Goal: Transaction & Acquisition: Book appointment/travel/reservation

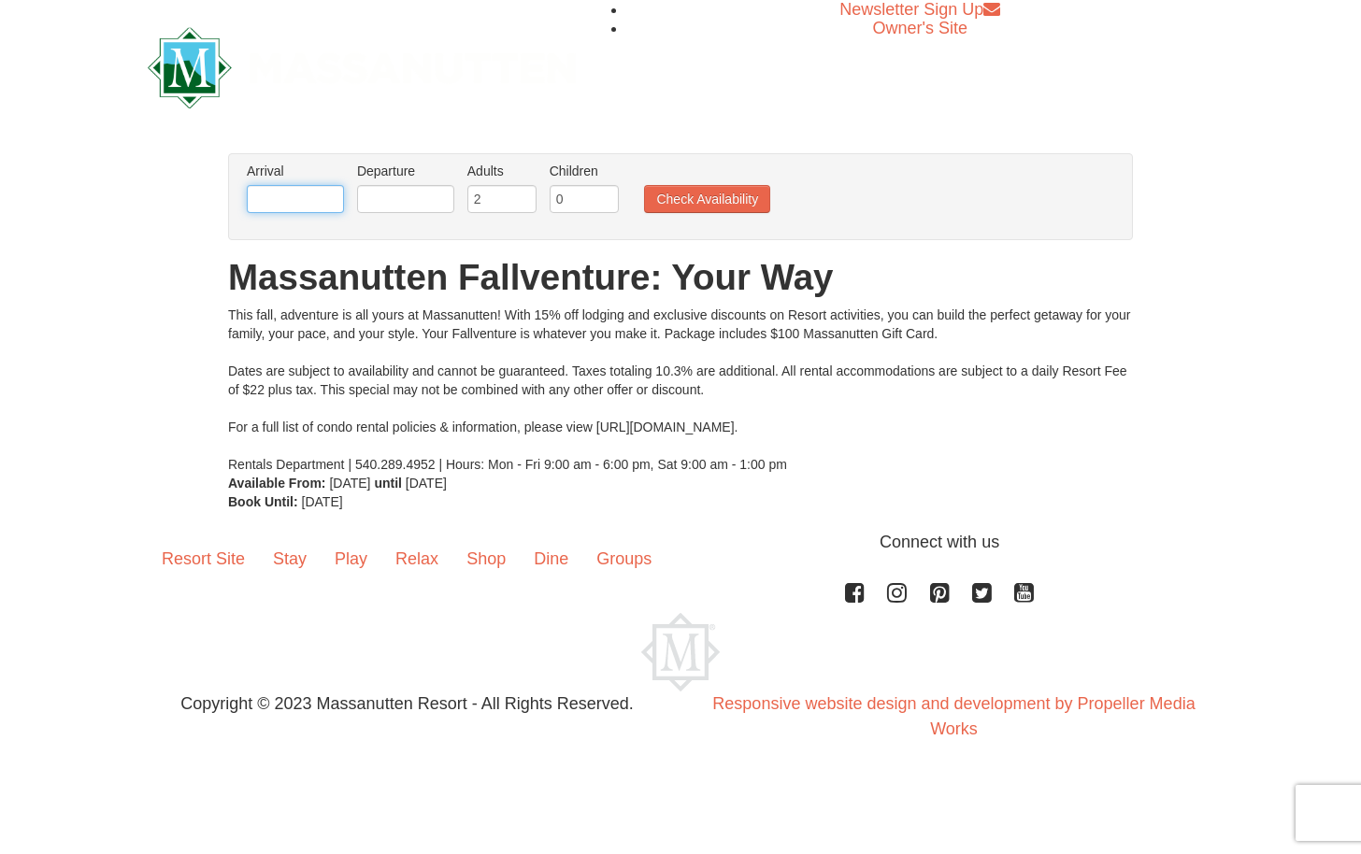
click at [321, 196] on input "text" at bounding box center [295, 199] width 97 height 28
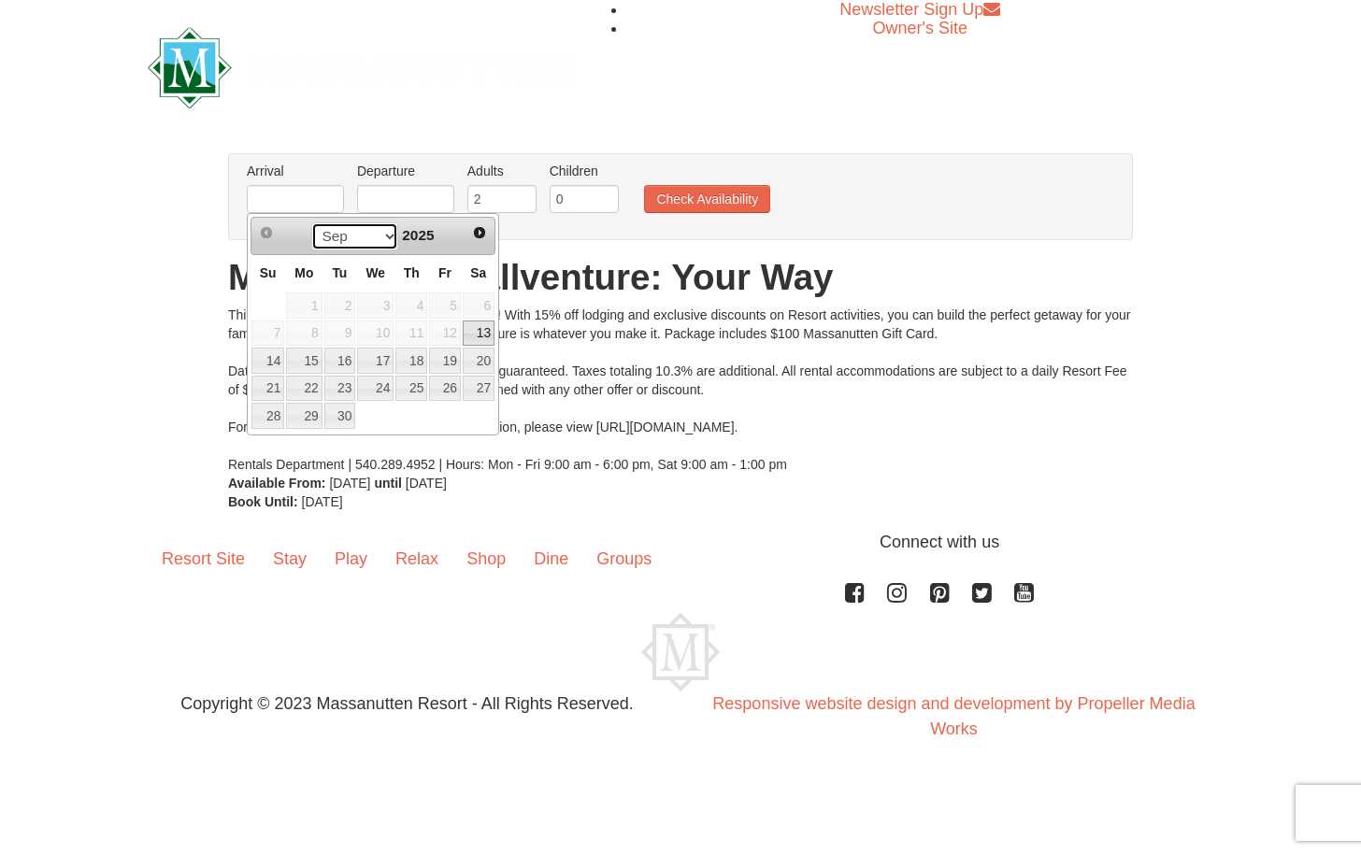
click at [386, 238] on select "Sep Oct Nov Dec" at bounding box center [354, 236] width 87 height 28
click at [482, 359] on link "18" at bounding box center [479, 361] width 32 height 26
type input "[DATE]"
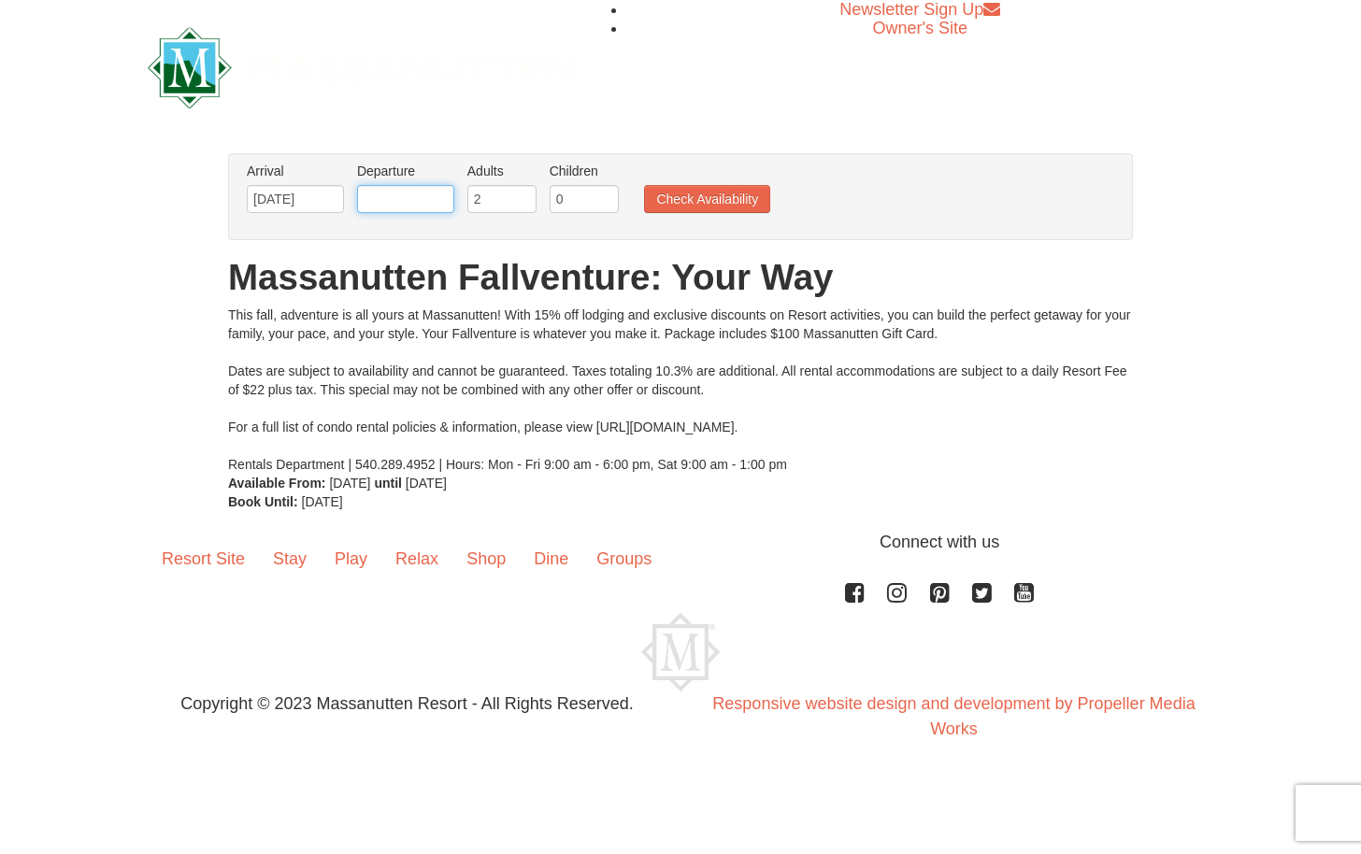
click at [415, 197] on input "text" at bounding box center [405, 199] width 97 height 28
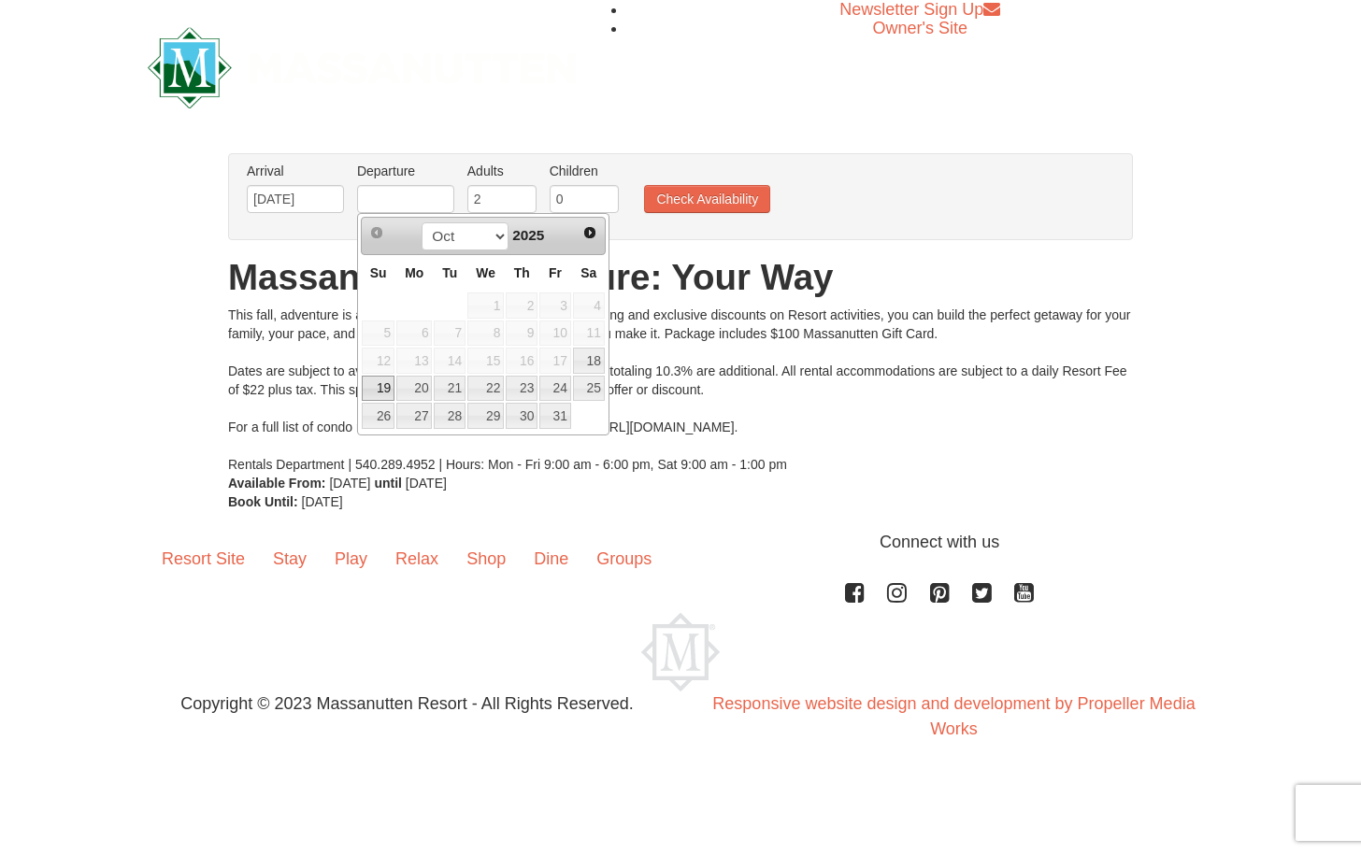
click at [380, 387] on link "19" at bounding box center [378, 389] width 33 height 26
type input "[DATE]"
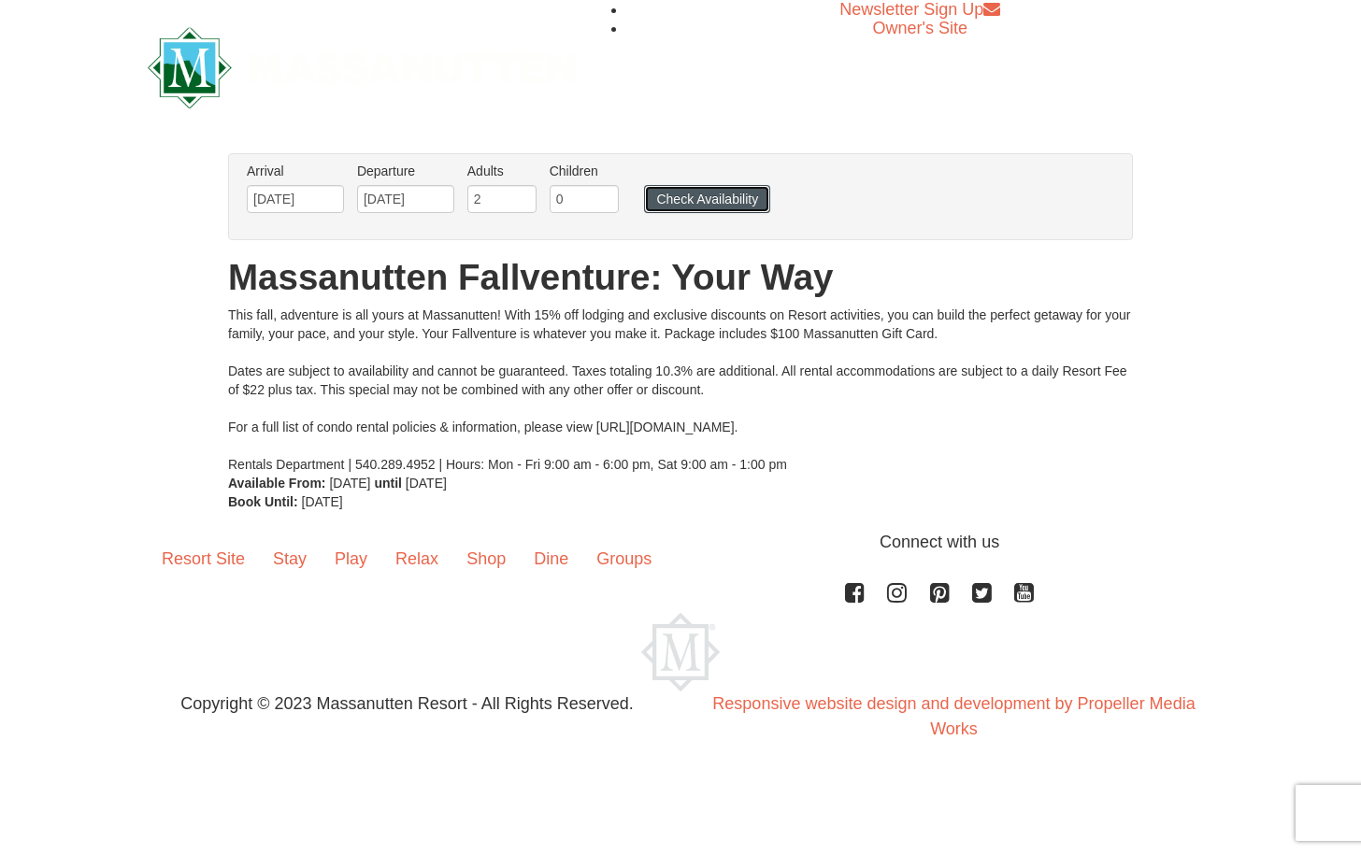
click at [685, 200] on button "Check Availability" at bounding box center [707, 199] width 126 height 28
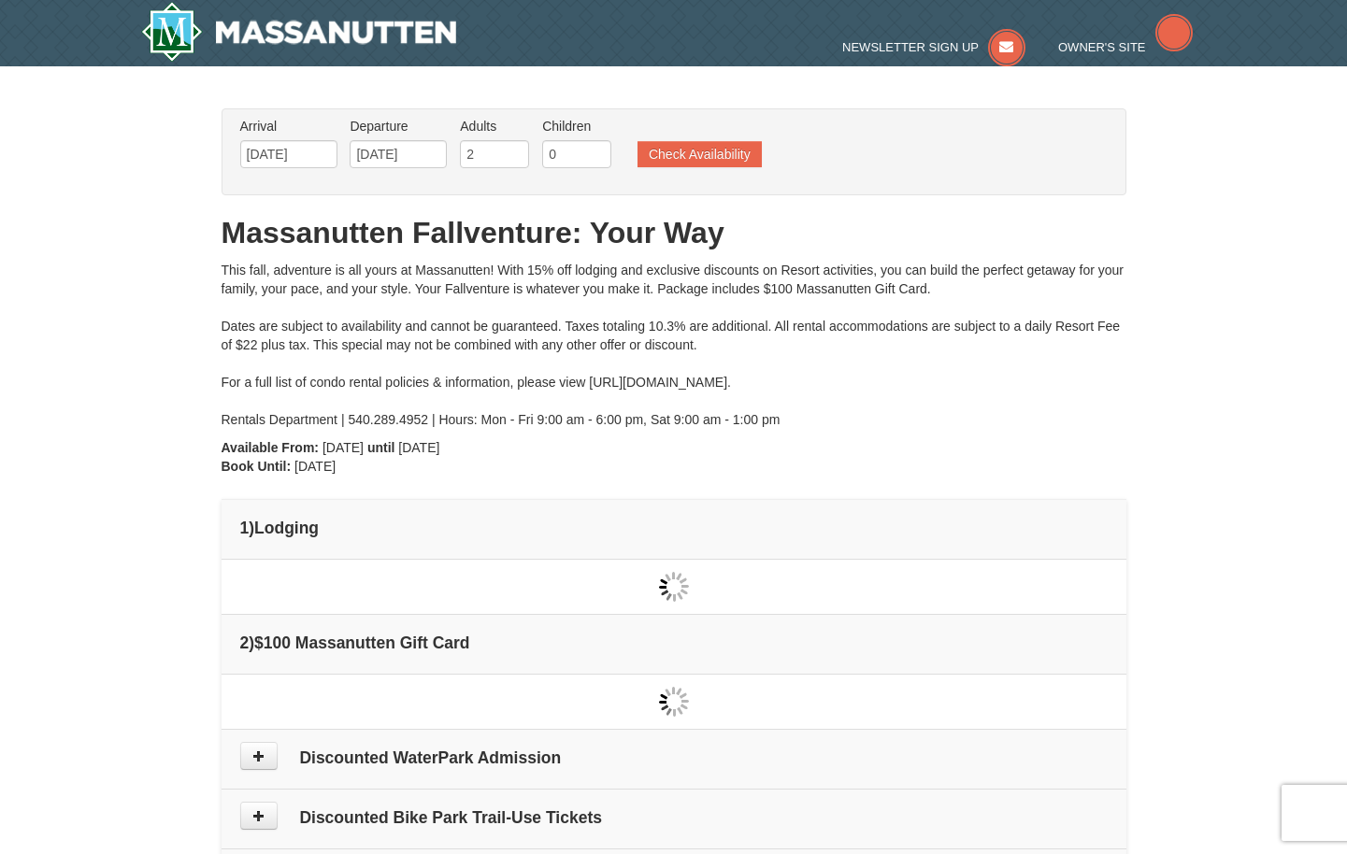
type input "[DATE]"
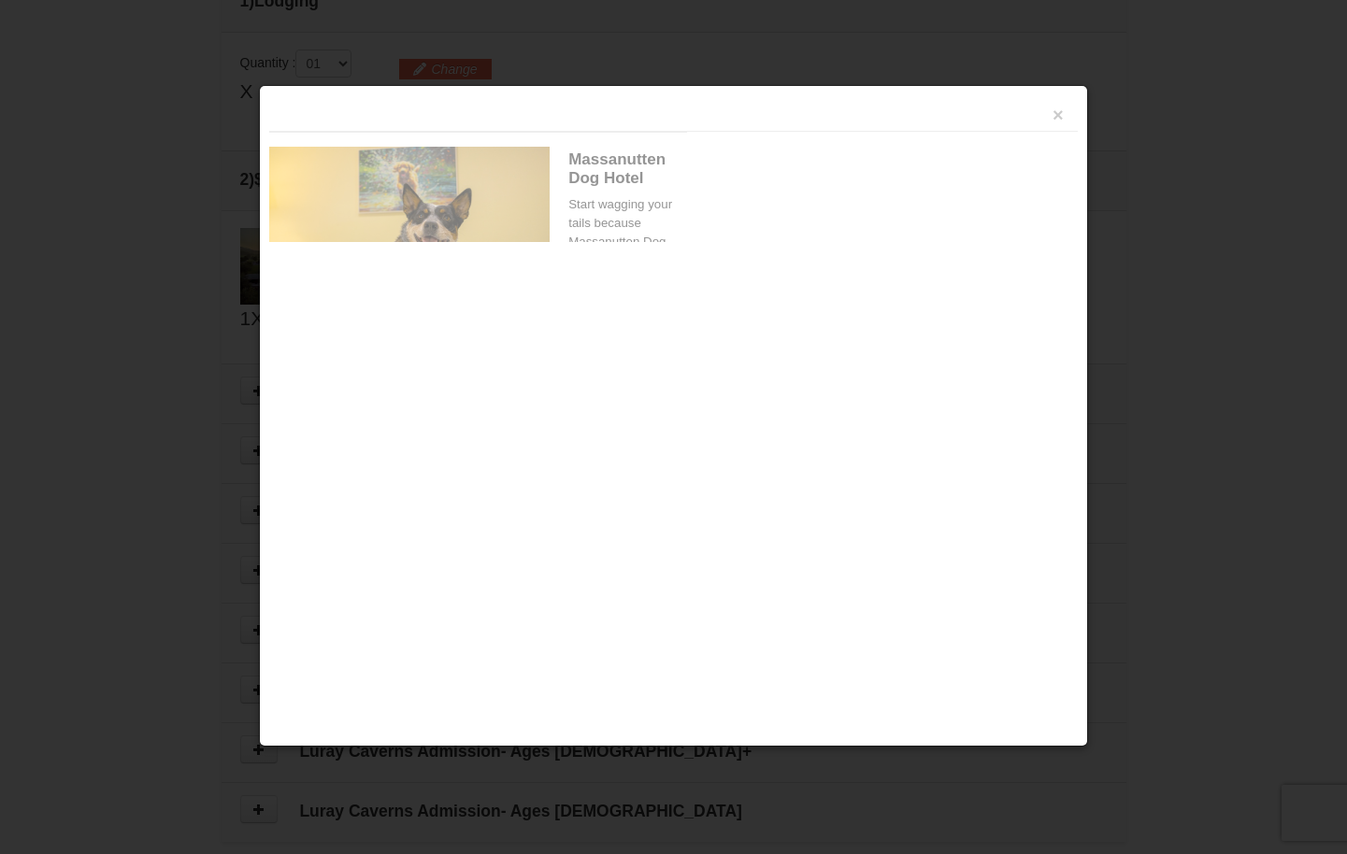
scroll to position [572, 0]
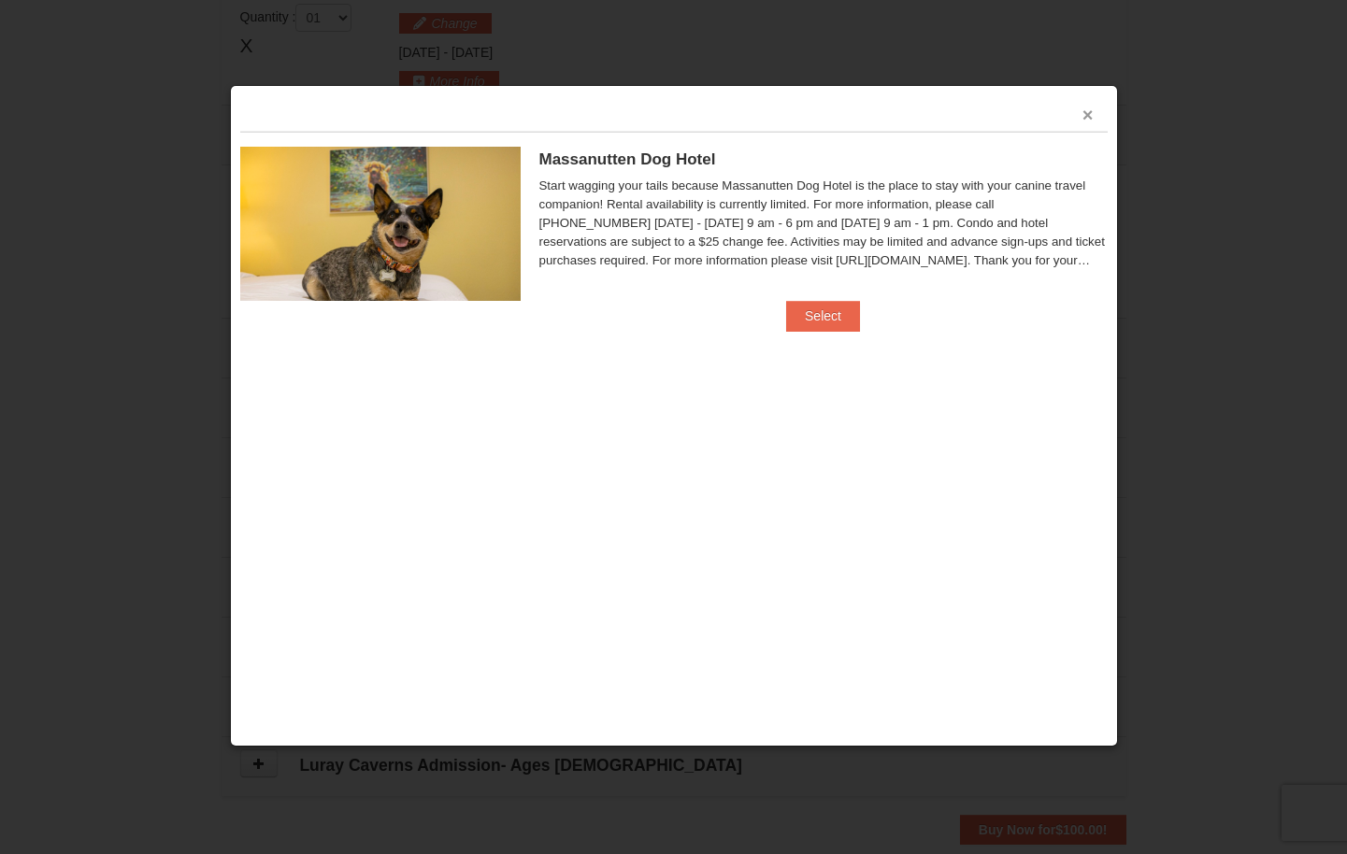
click at [1090, 116] on button "×" at bounding box center [1087, 115] width 11 height 19
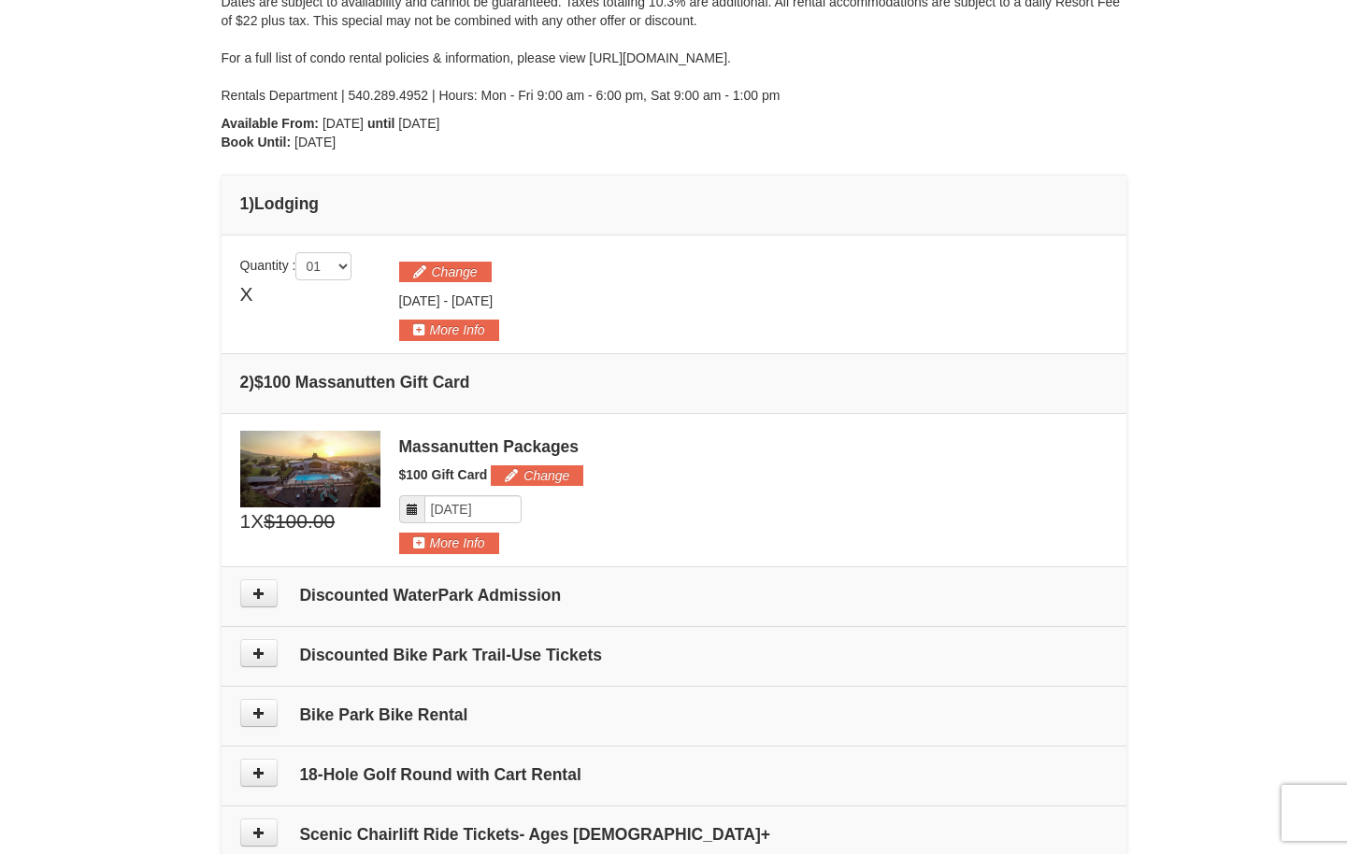
scroll to position [292, 0]
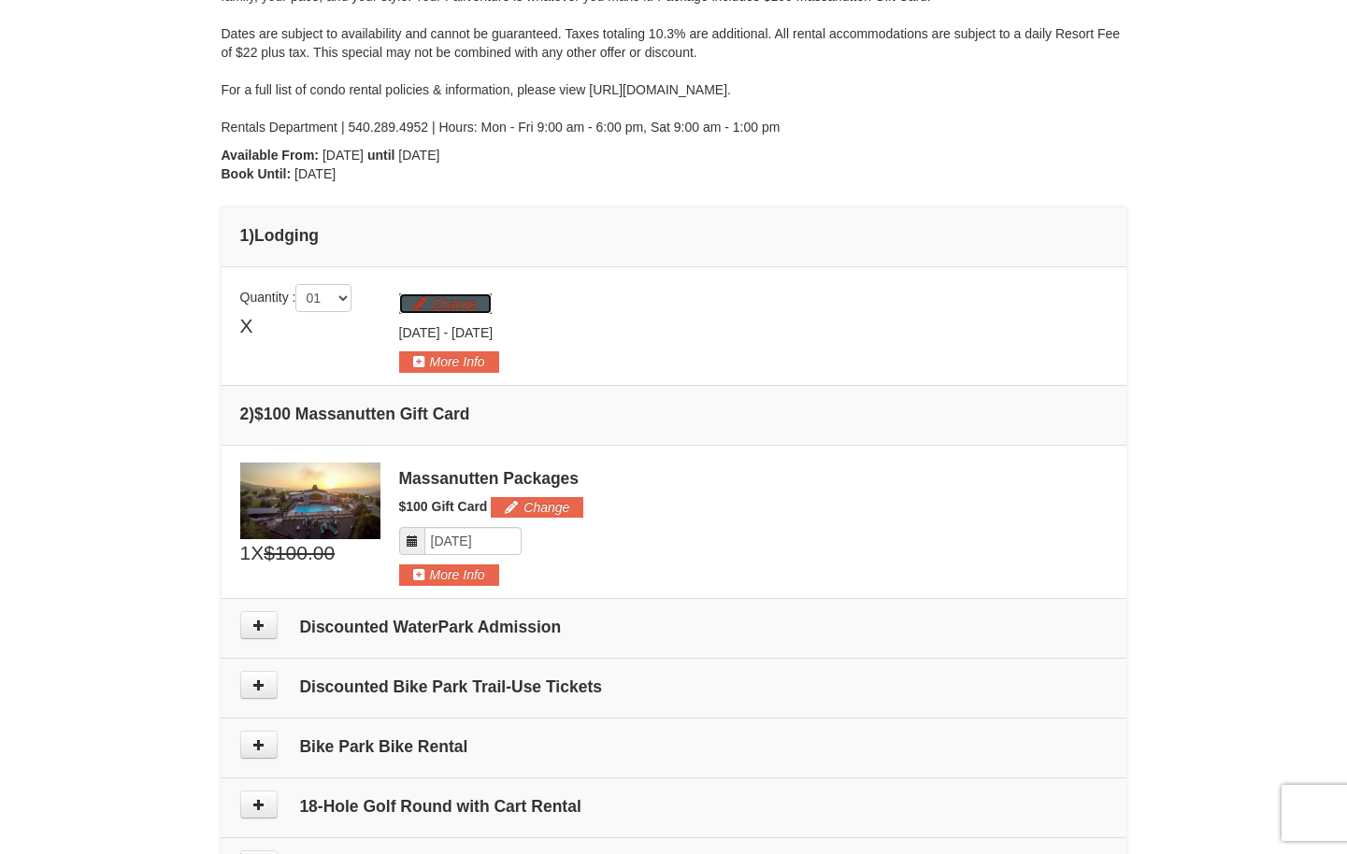
click at [434, 303] on button "Change" at bounding box center [445, 303] width 93 height 21
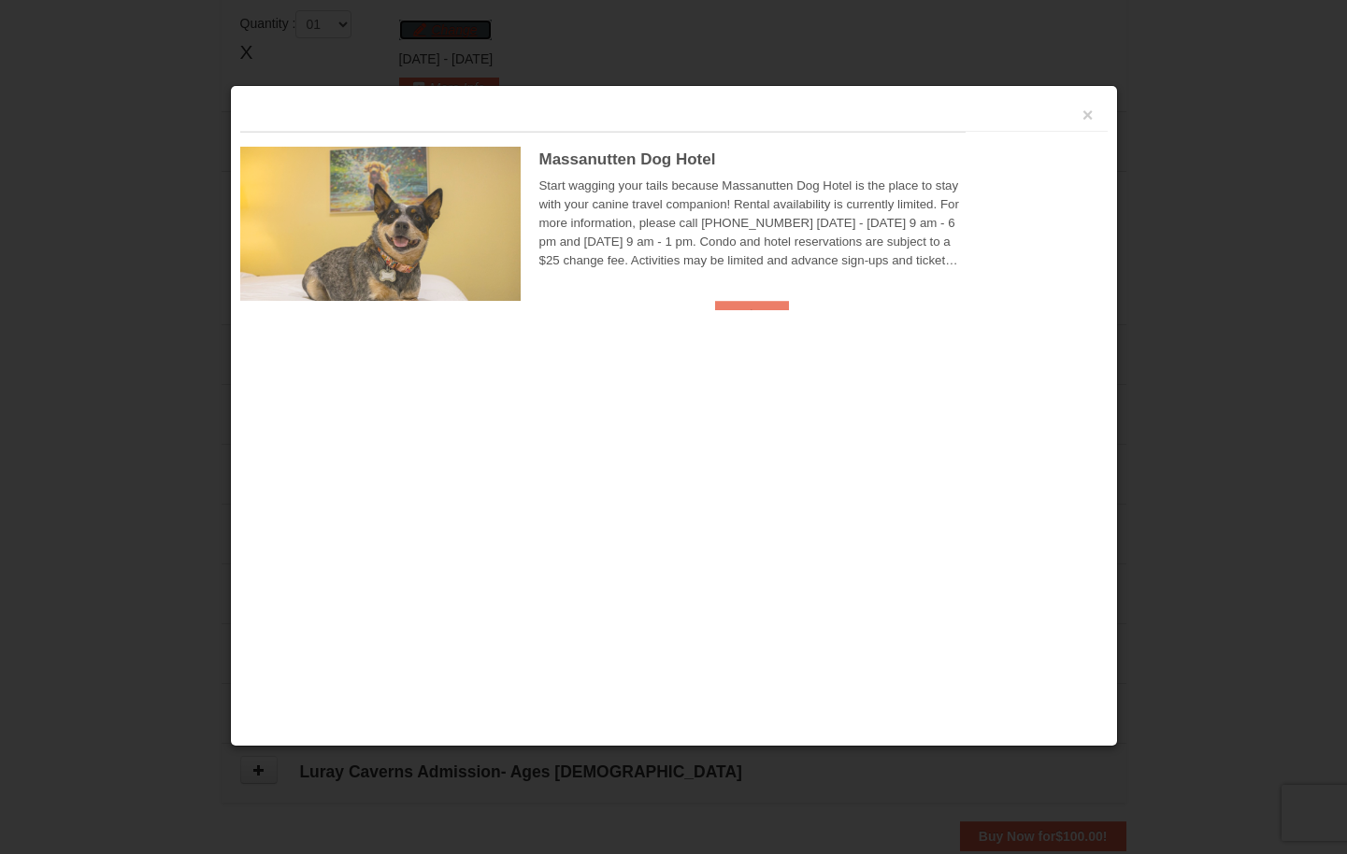
scroll to position [576, 0]
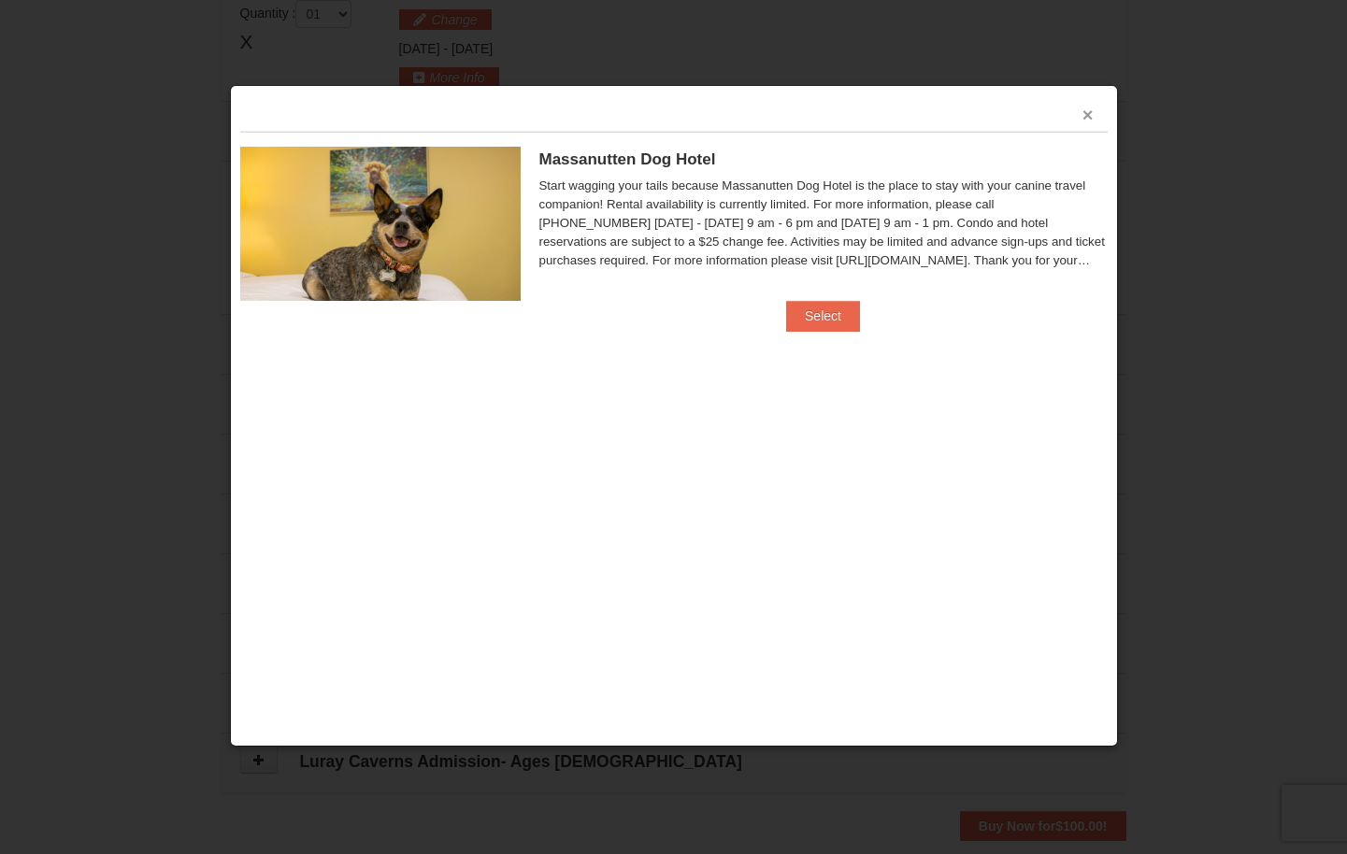
click at [1083, 115] on button "×" at bounding box center [1087, 115] width 11 height 19
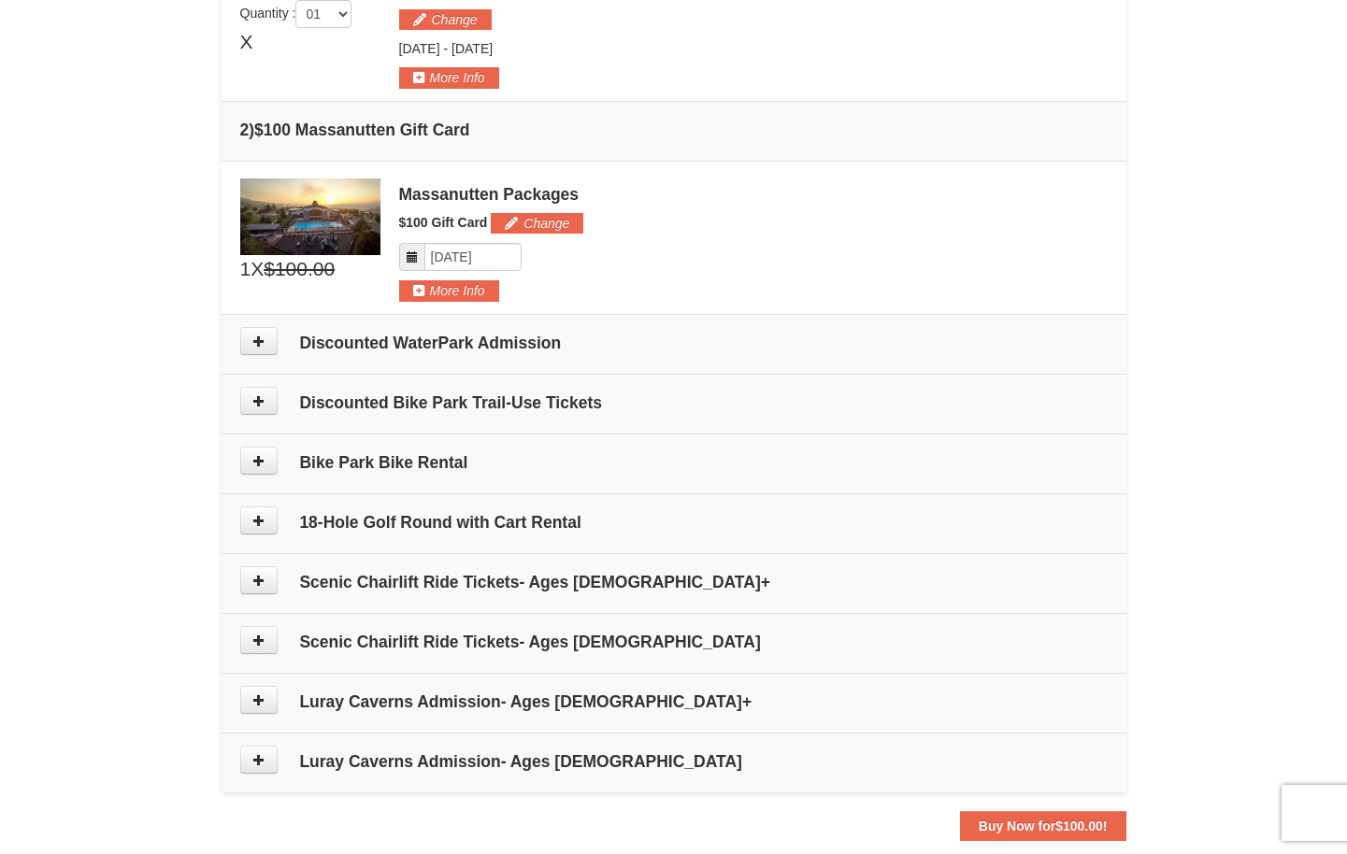
click at [412, 258] on icon at bounding box center [412, 256] width 13 height 13
click at [458, 258] on input "Please format dates MM/DD/YYYY" at bounding box center [472, 257] width 97 height 28
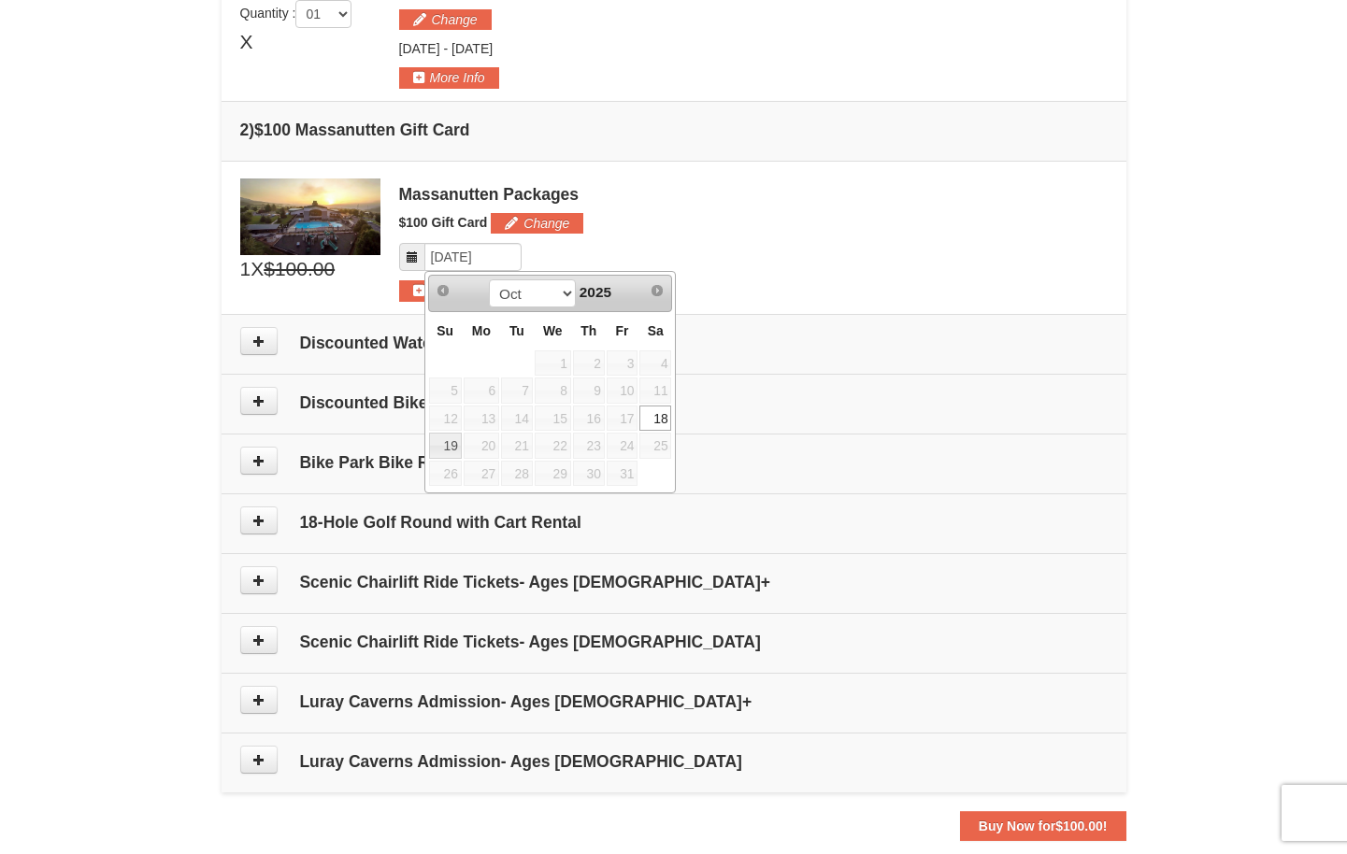
click at [656, 445] on span "25" at bounding box center [655, 446] width 32 height 26
drag, startPoint x: 656, startPoint y: 445, endPoint x: 909, endPoint y: 202, distance: 350.9
click at [909, 202] on div "Massanutten Packages" at bounding box center [753, 194] width 708 height 19
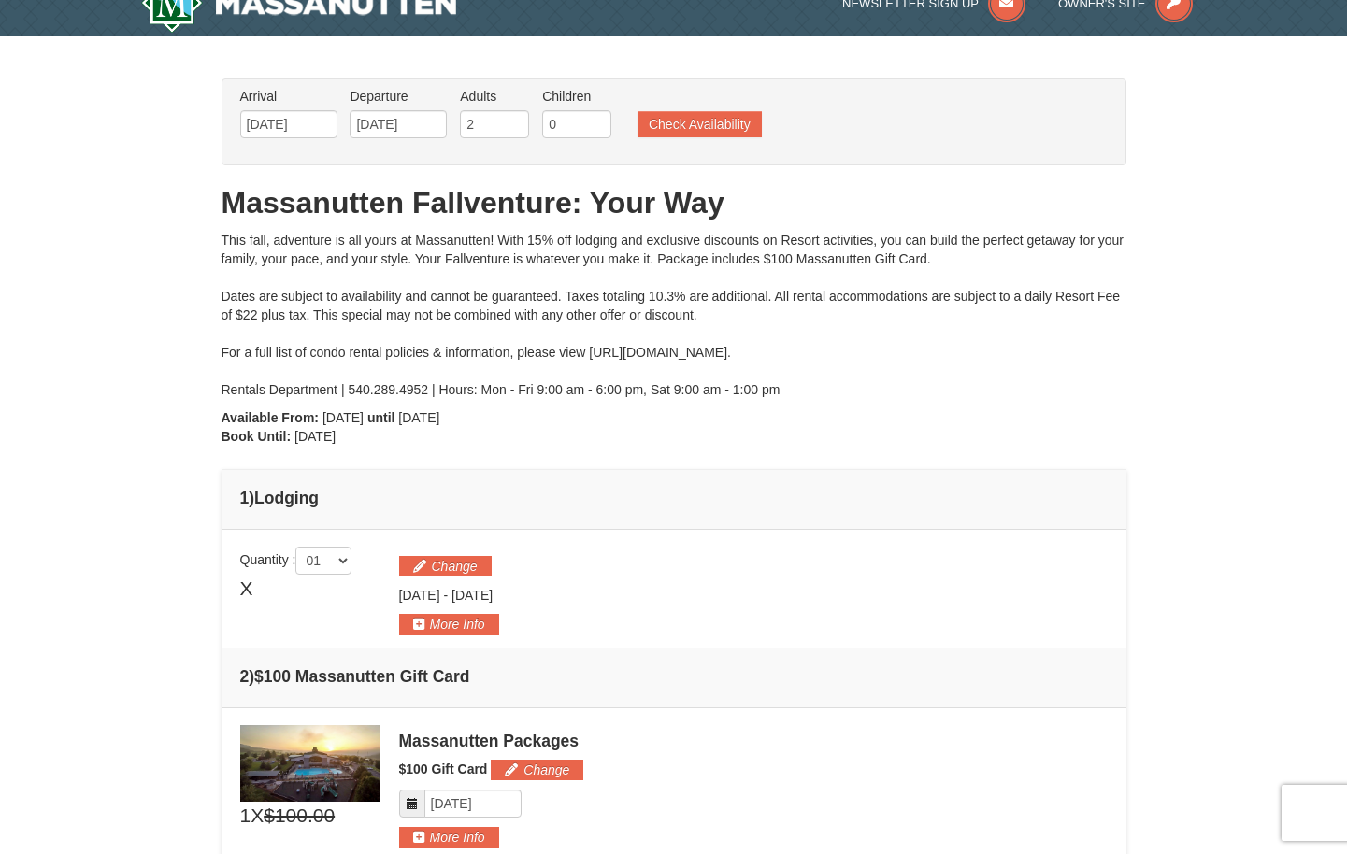
scroll to position [0, 0]
